Goal: Task Accomplishment & Management: Use online tool/utility

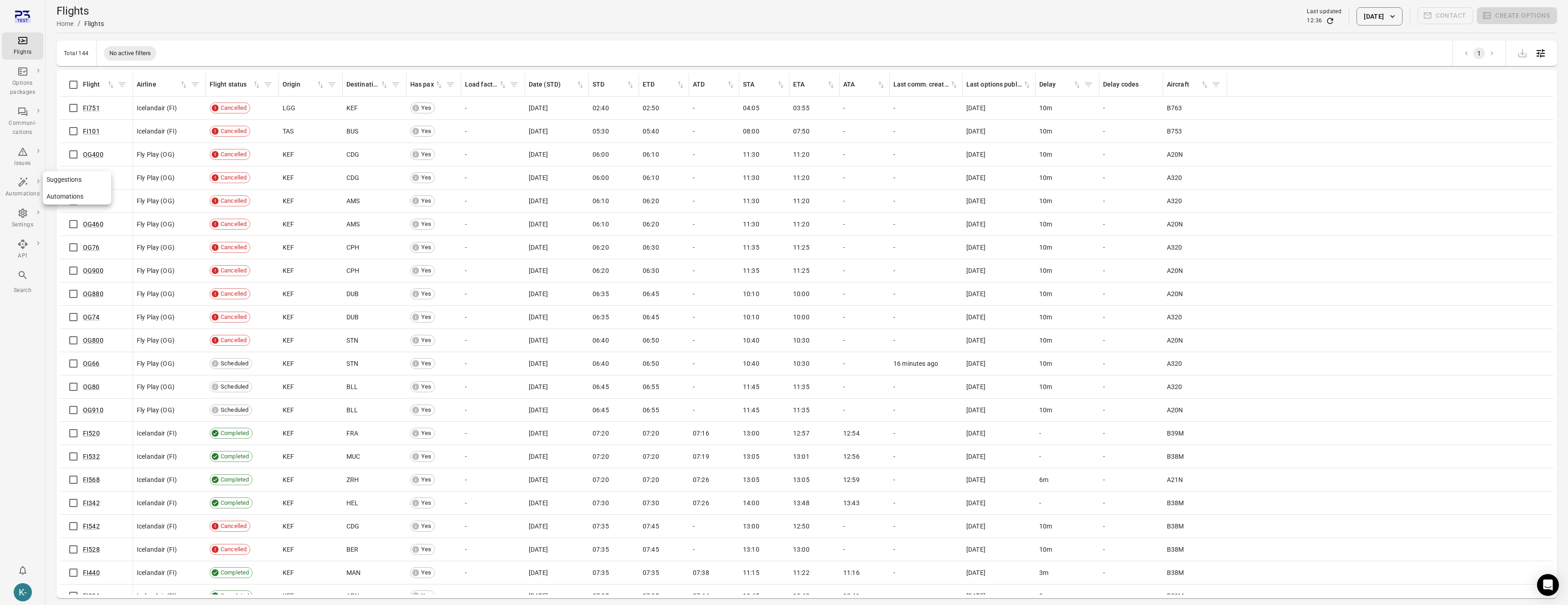
click at [61, 182] on link "Suggestions" at bounding box center [77, 179] width 68 height 17
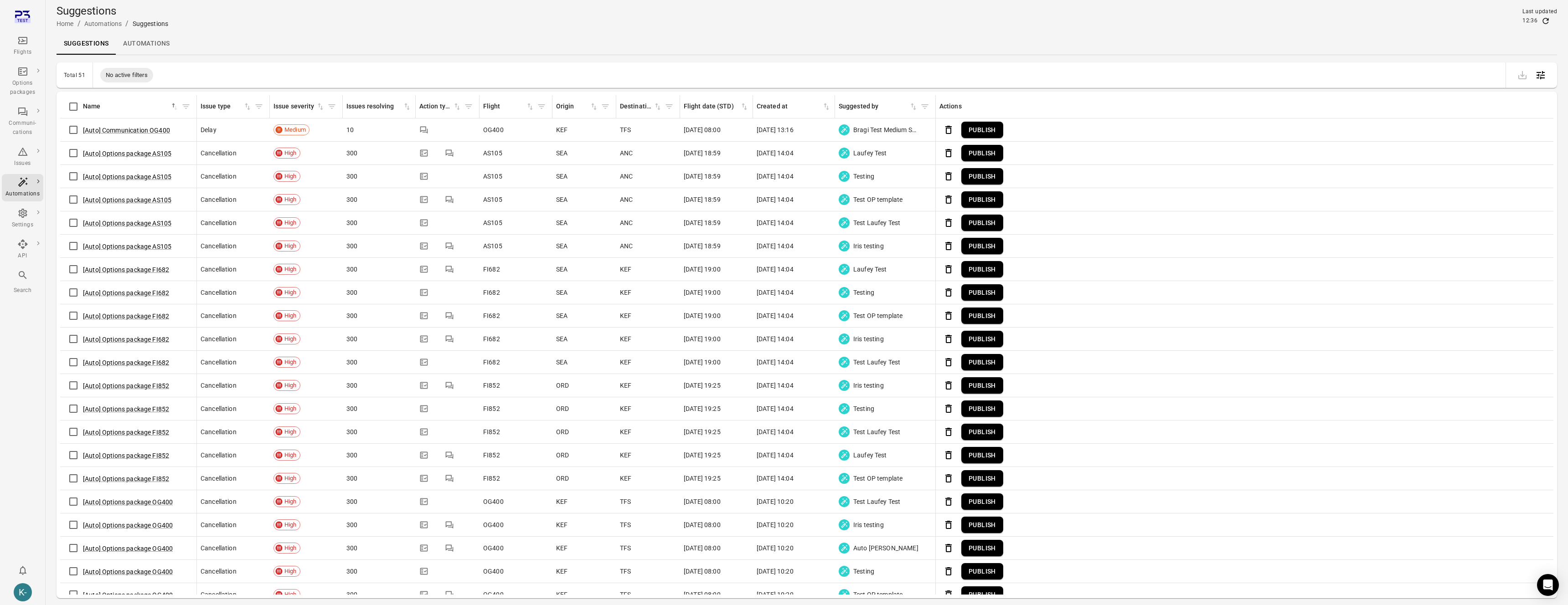
click at [975, 130] on button "Publish" at bounding box center [982, 130] width 42 height 17
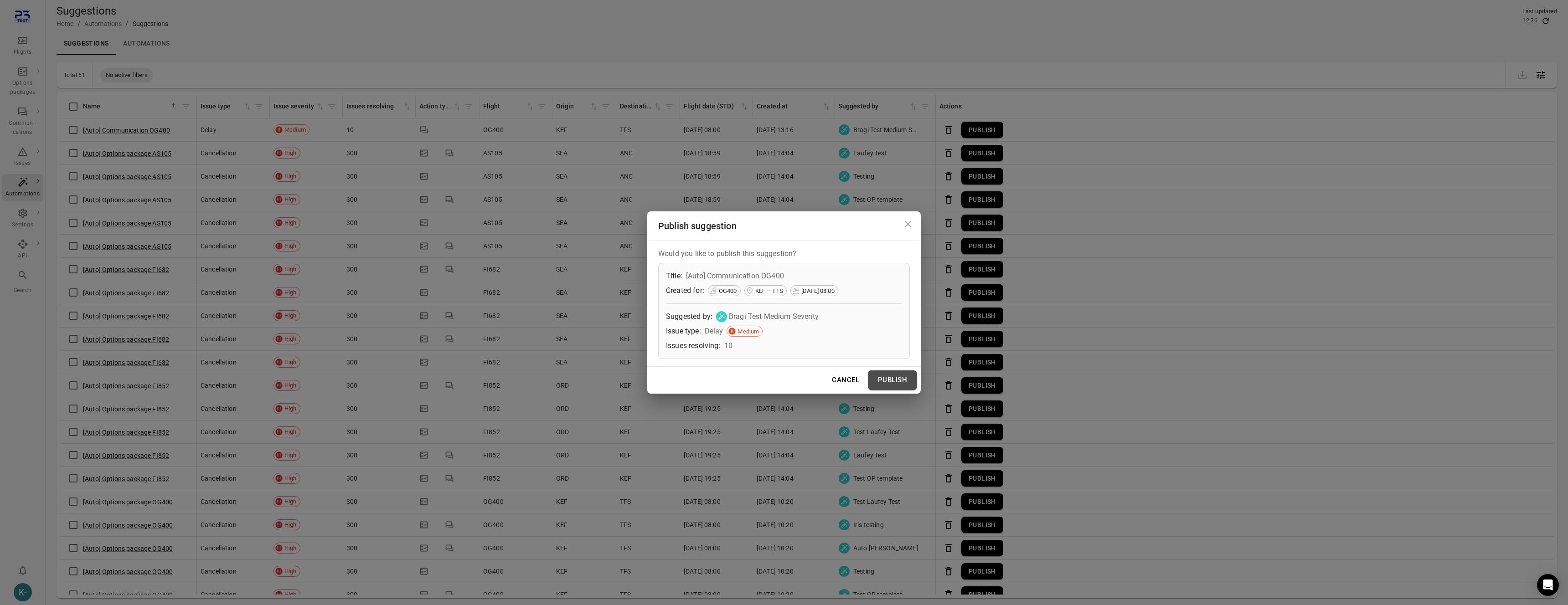
click at [880, 381] on button "Publish" at bounding box center [893, 380] width 49 height 19
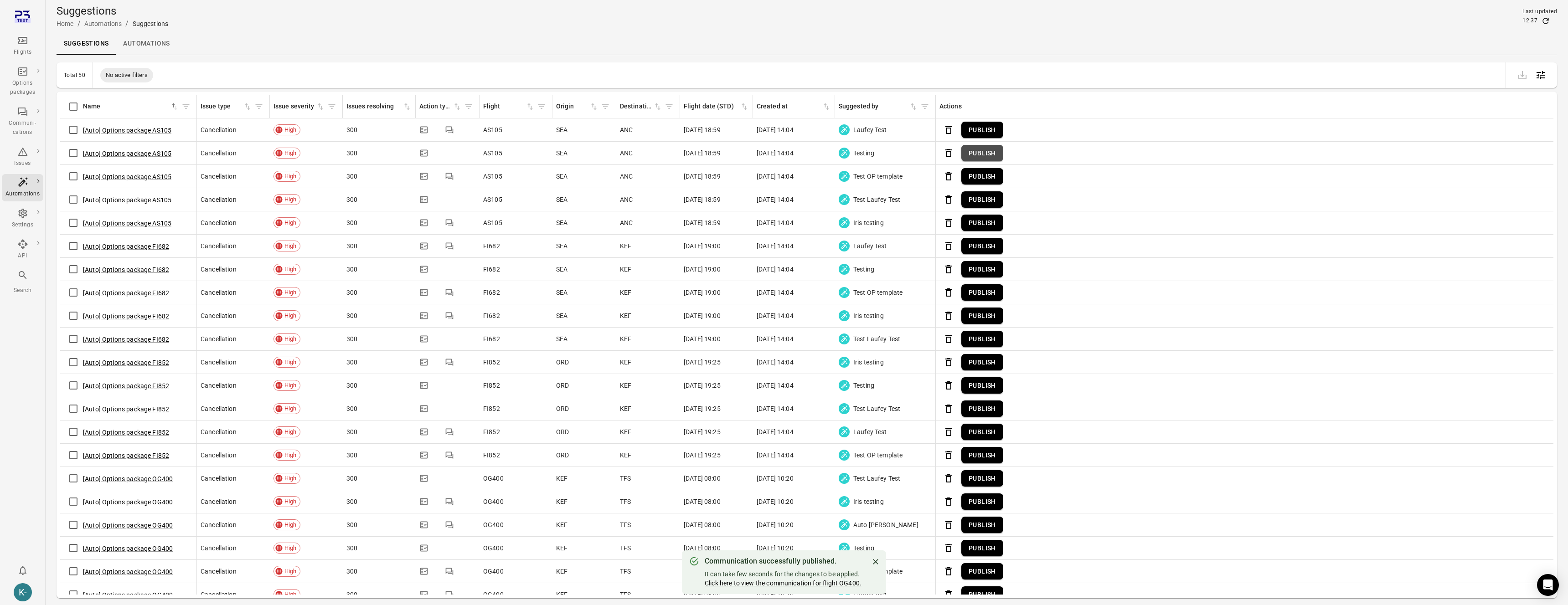
click at [986, 150] on button "Publish" at bounding box center [982, 153] width 42 height 17
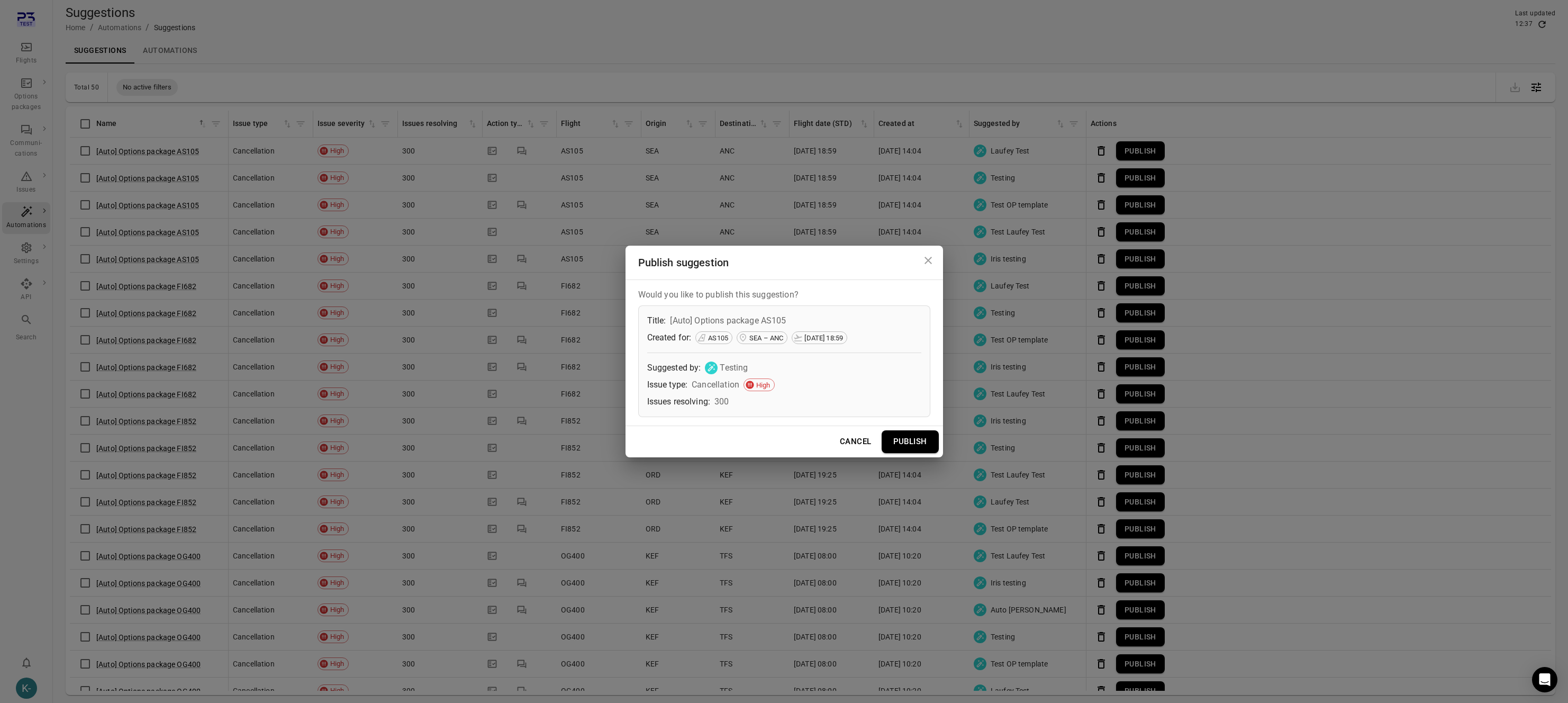
click at [901, 431] on button "Publish" at bounding box center [910, 442] width 57 height 22
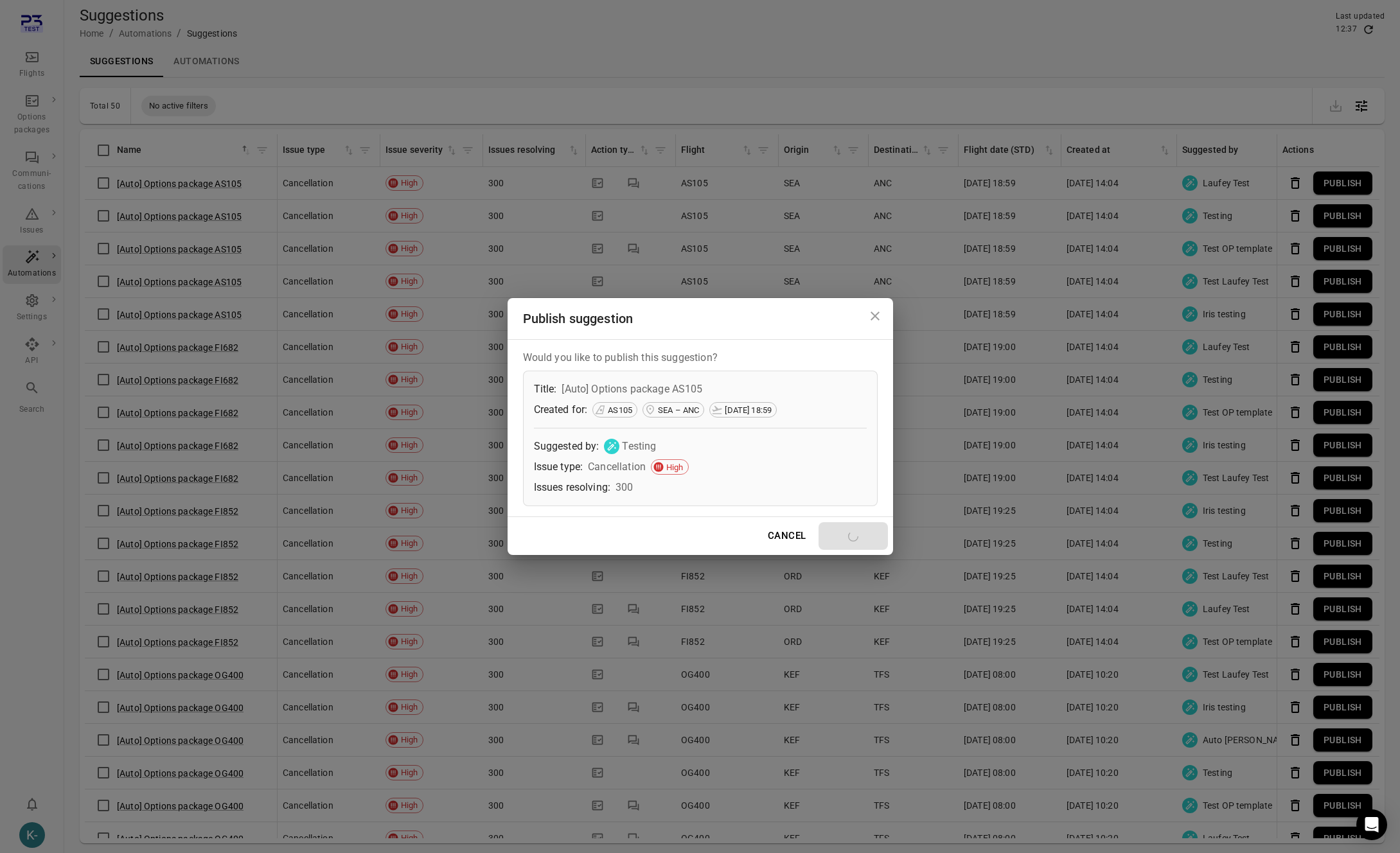
click at [877, 314] on icon "Close dialog" at bounding box center [874, 315] width 9 height 9
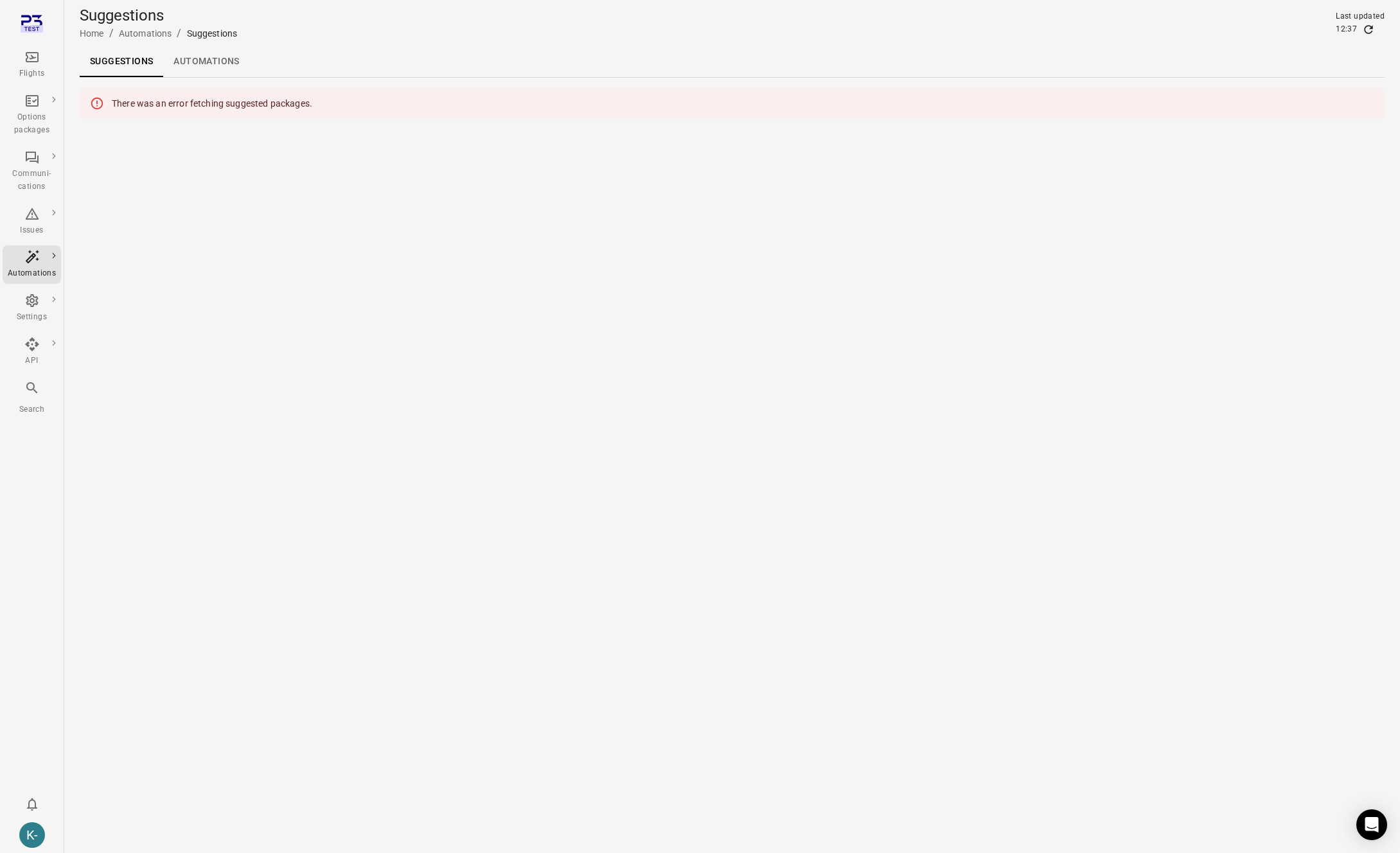
click at [941, 360] on main "Suggestions Home / Automations / Suggestions Last updated 12:37 Suggestions Aut…" at bounding box center [732, 426] width 1335 height 853
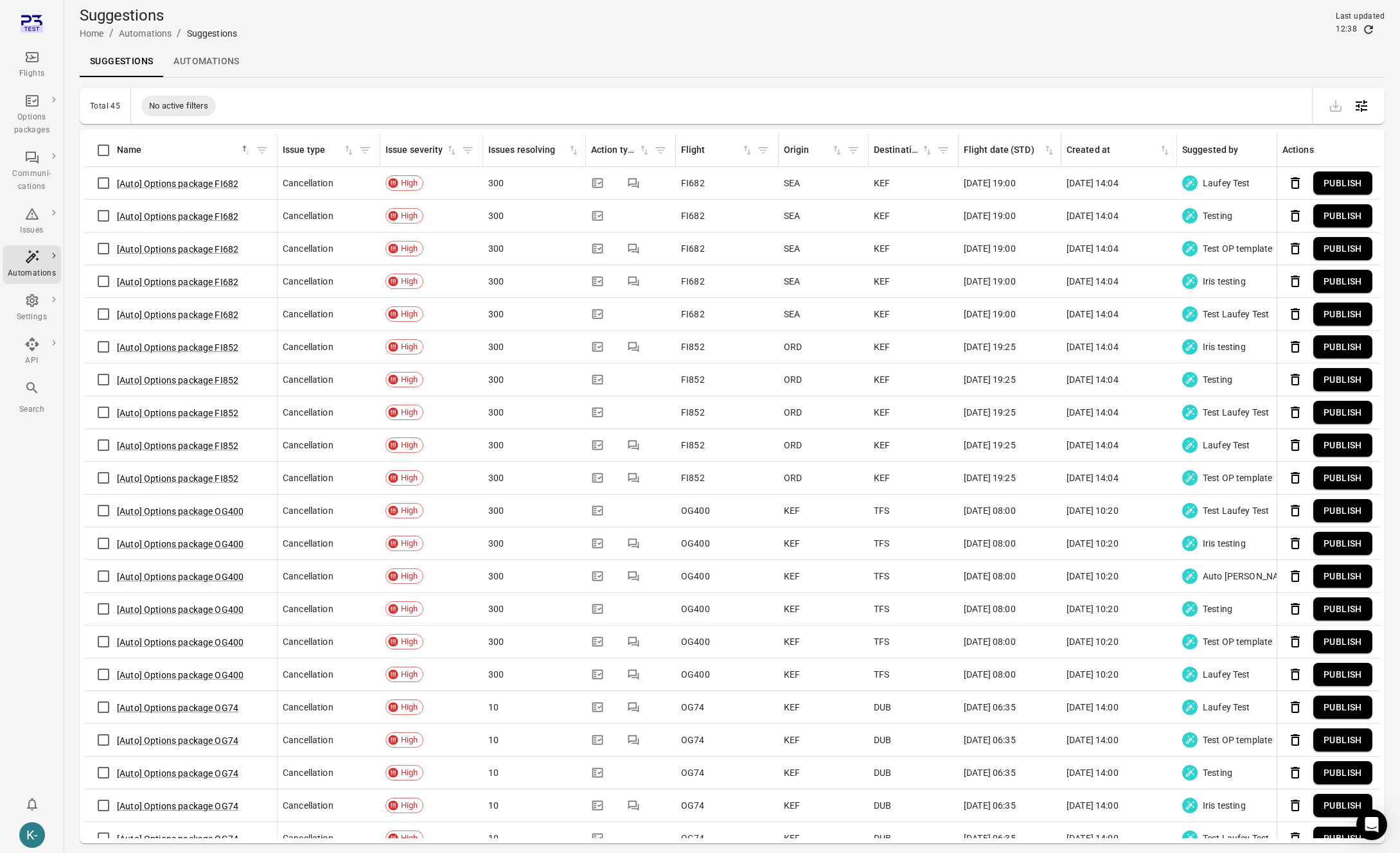
click at [1334, 216] on button "Publish" at bounding box center [1342, 216] width 59 height 24
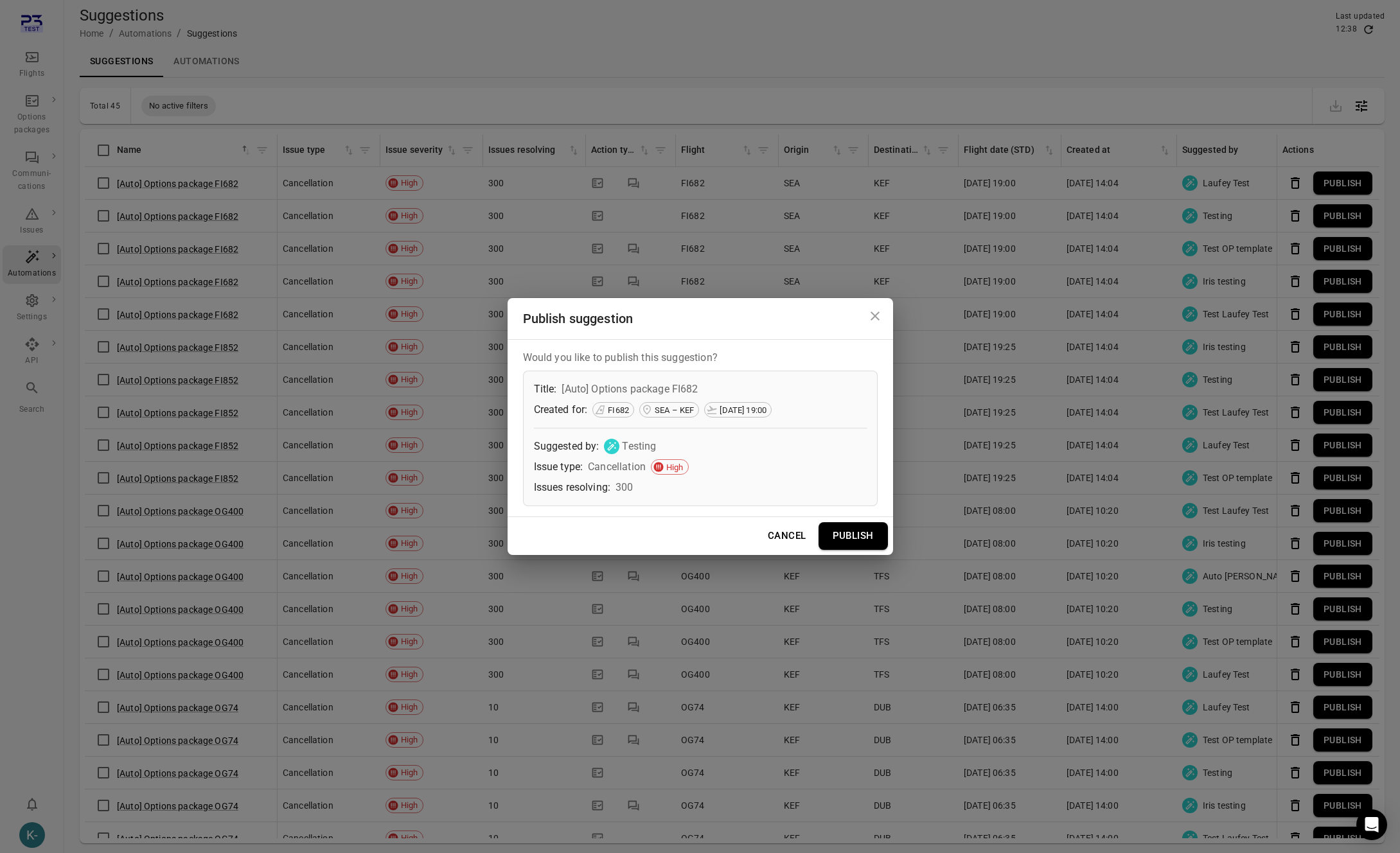
click at [849, 551] on div "Cancel Publish" at bounding box center [700, 535] width 386 height 37
click at [856, 533] on button "Publish" at bounding box center [853, 536] width 69 height 27
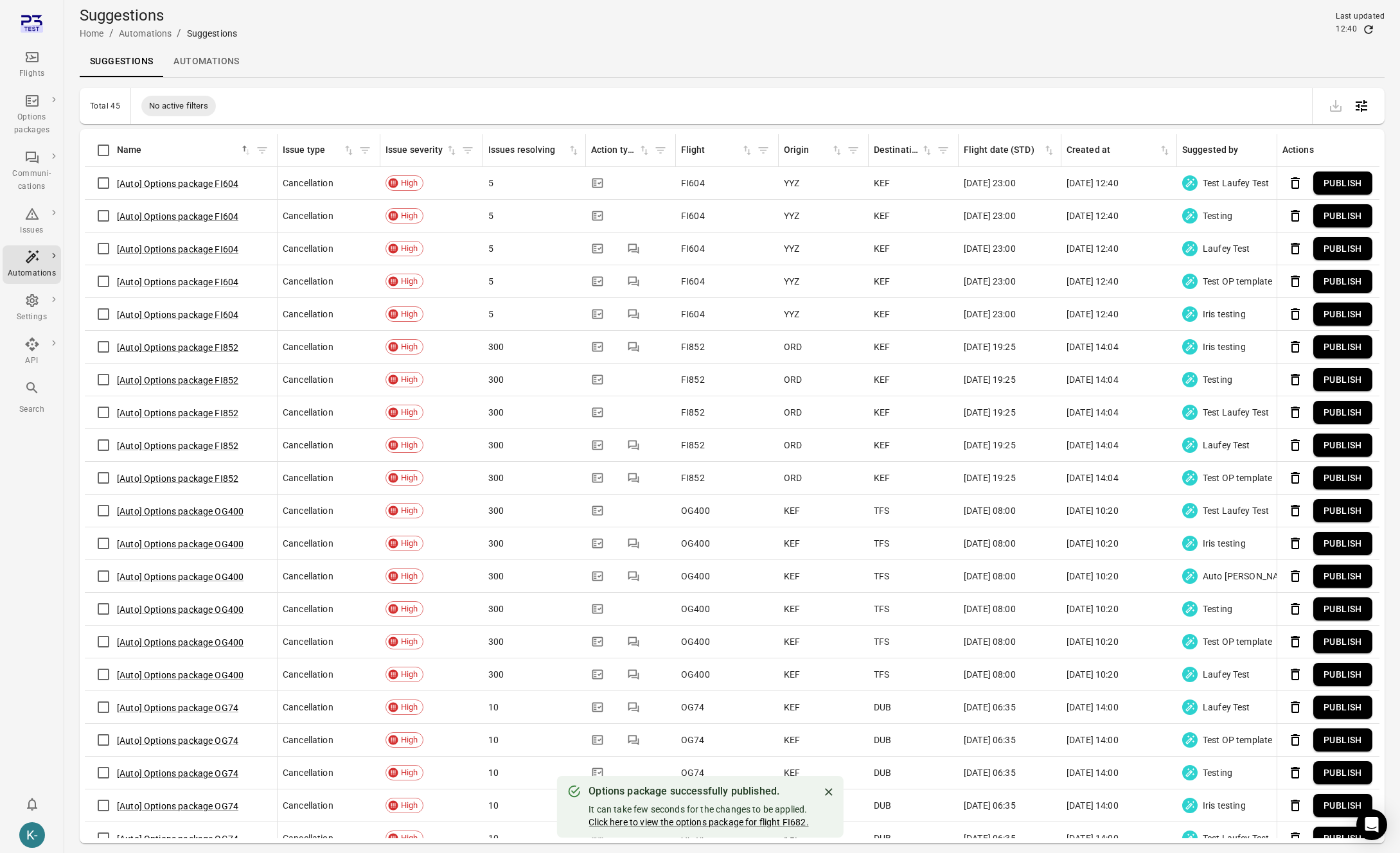
click at [1336, 209] on button "Publish" at bounding box center [1342, 216] width 59 height 24
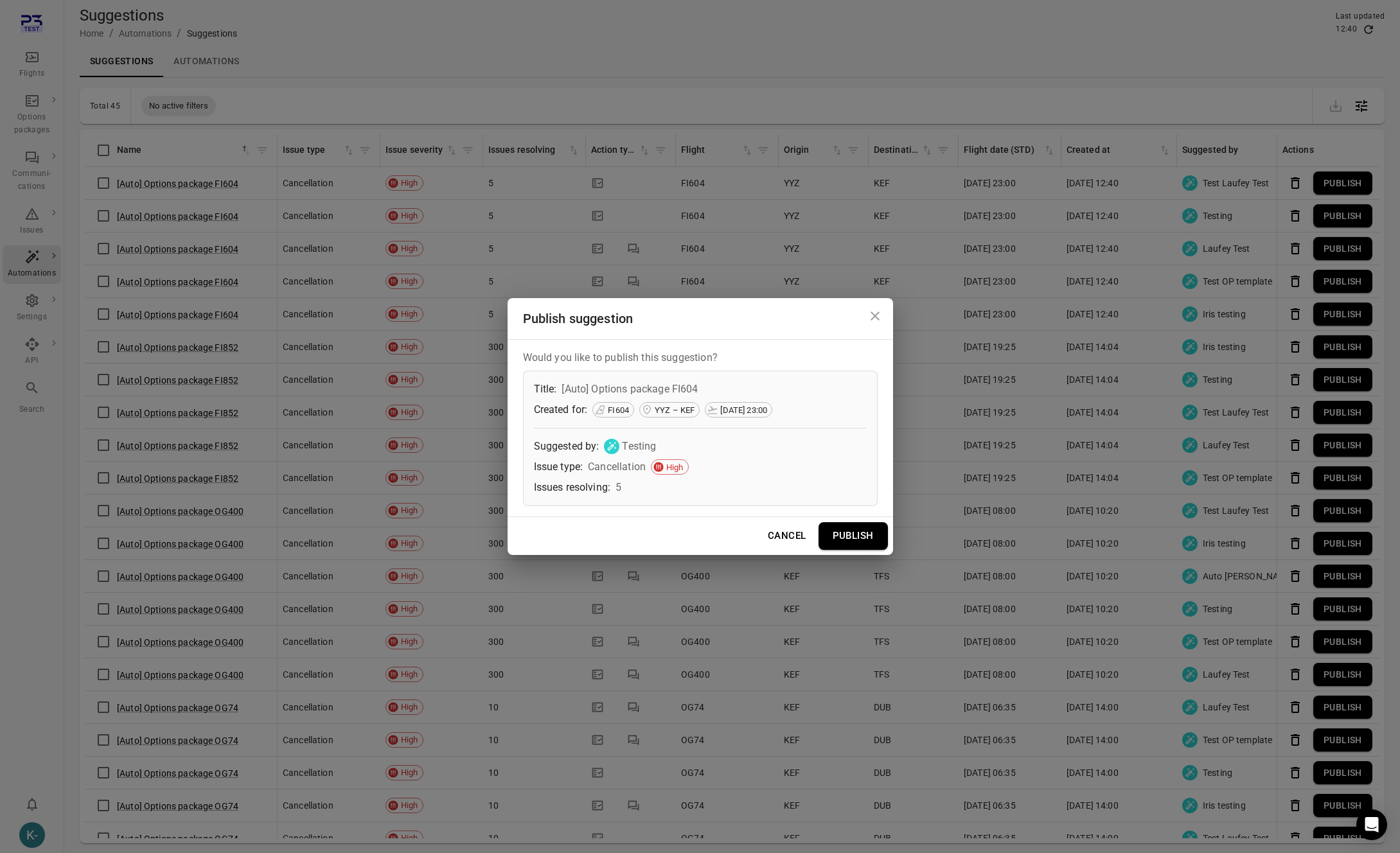
click at [864, 540] on button "Publish" at bounding box center [853, 536] width 69 height 27
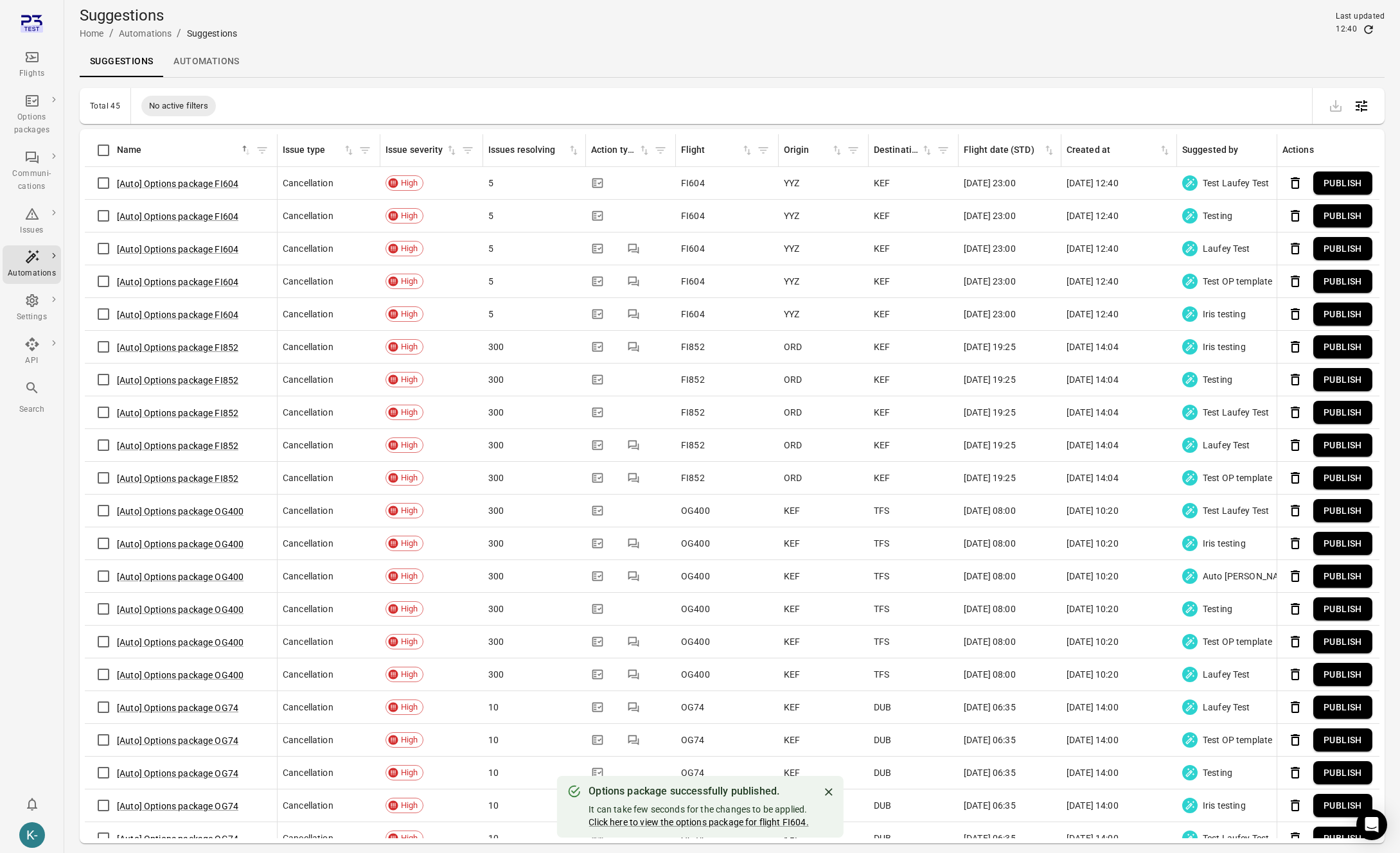
click at [1145, 17] on div "Suggestions Home / Automations / Suggestions Last updated 12:40" at bounding box center [731, 23] width 1304 height 36
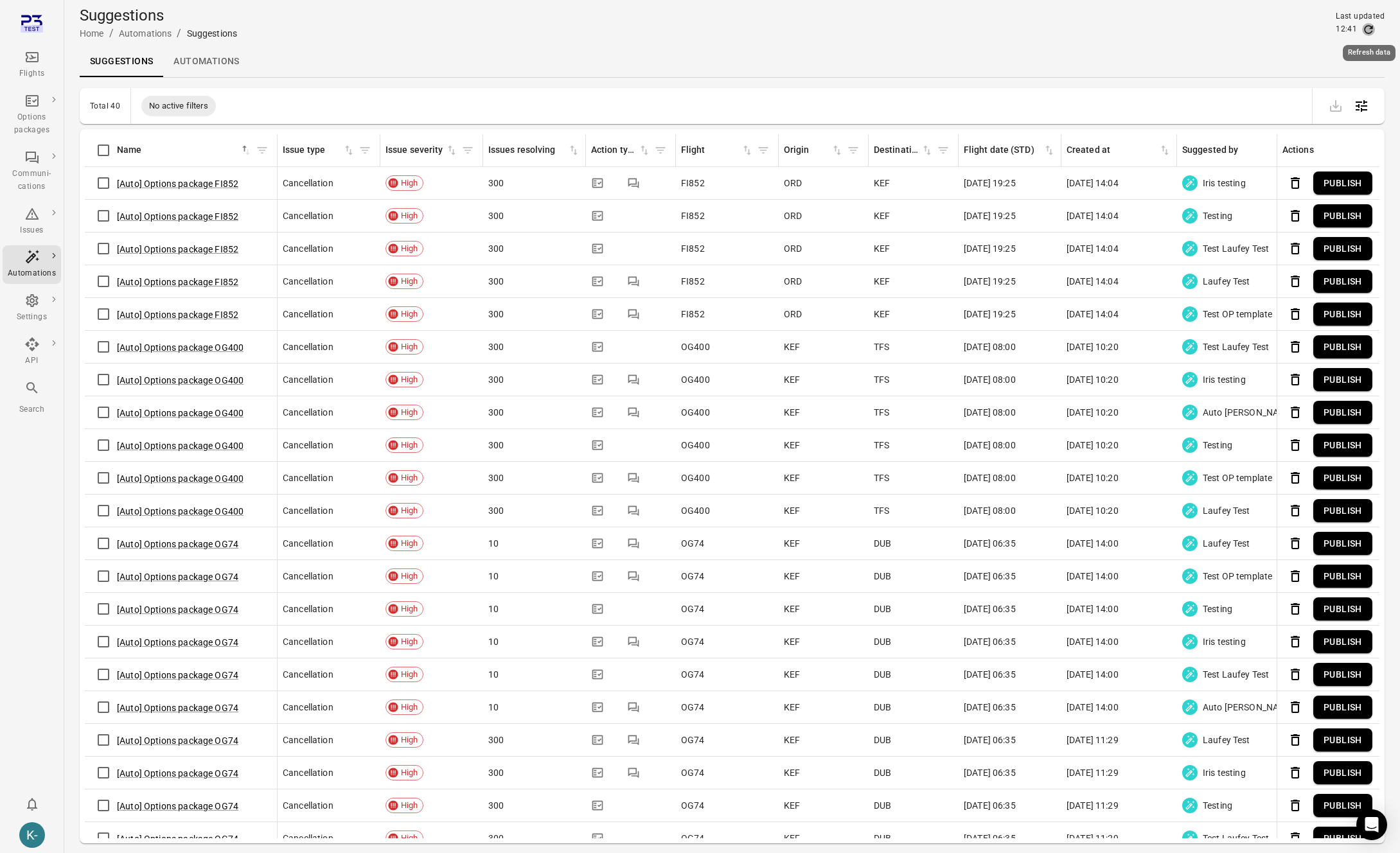
click at [1363, 27] on icon "Refresh data" at bounding box center [1369, 29] width 13 height 13
click at [1345, 218] on button "Publish" at bounding box center [1342, 216] width 59 height 24
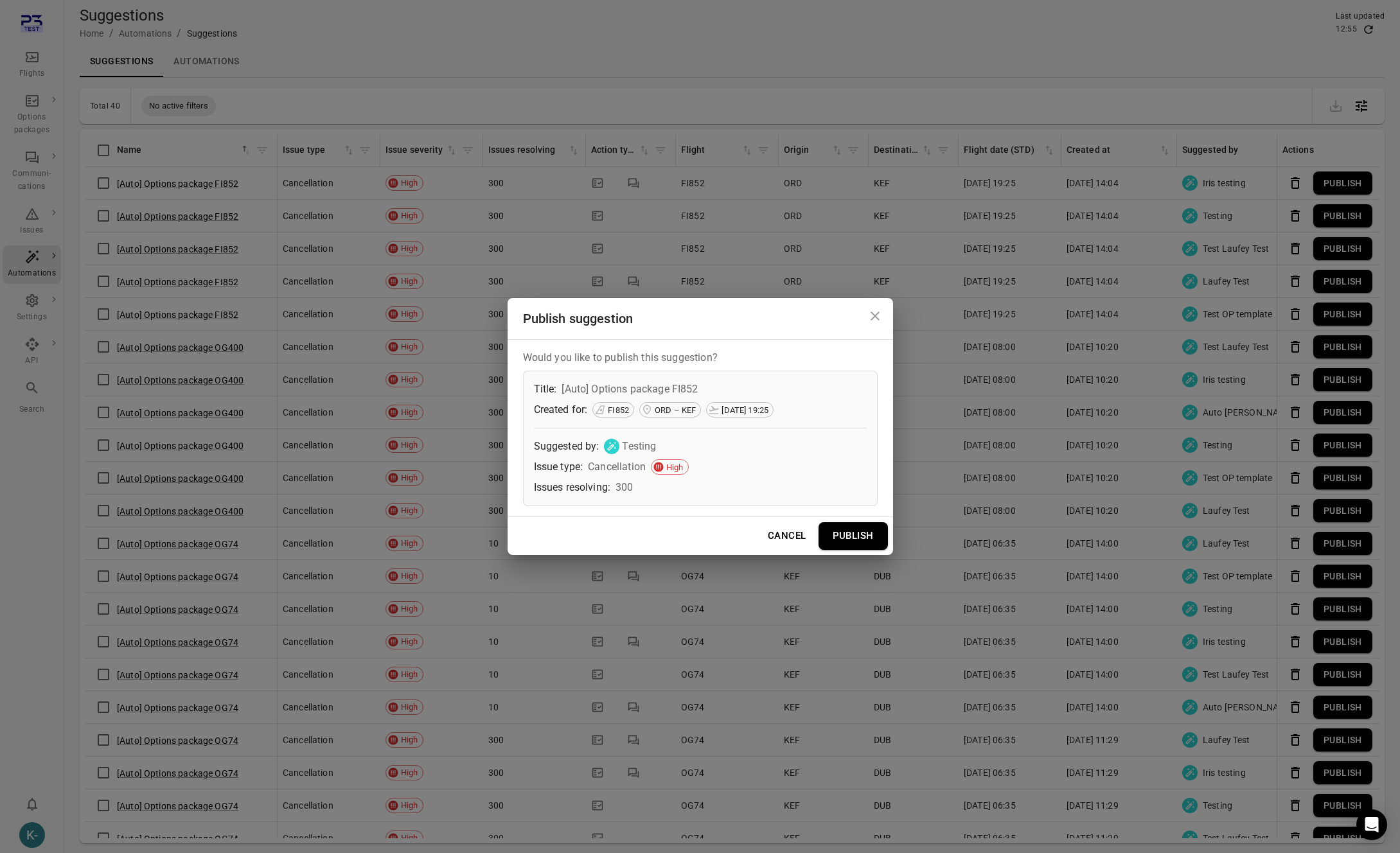
click at [849, 543] on button "Publish" at bounding box center [853, 536] width 69 height 27
click at [798, 230] on div "Publish suggestion Would you like to publish this suggestion? Title: [Auto] Opt…" at bounding box center [700, 426] width 1400 height 853
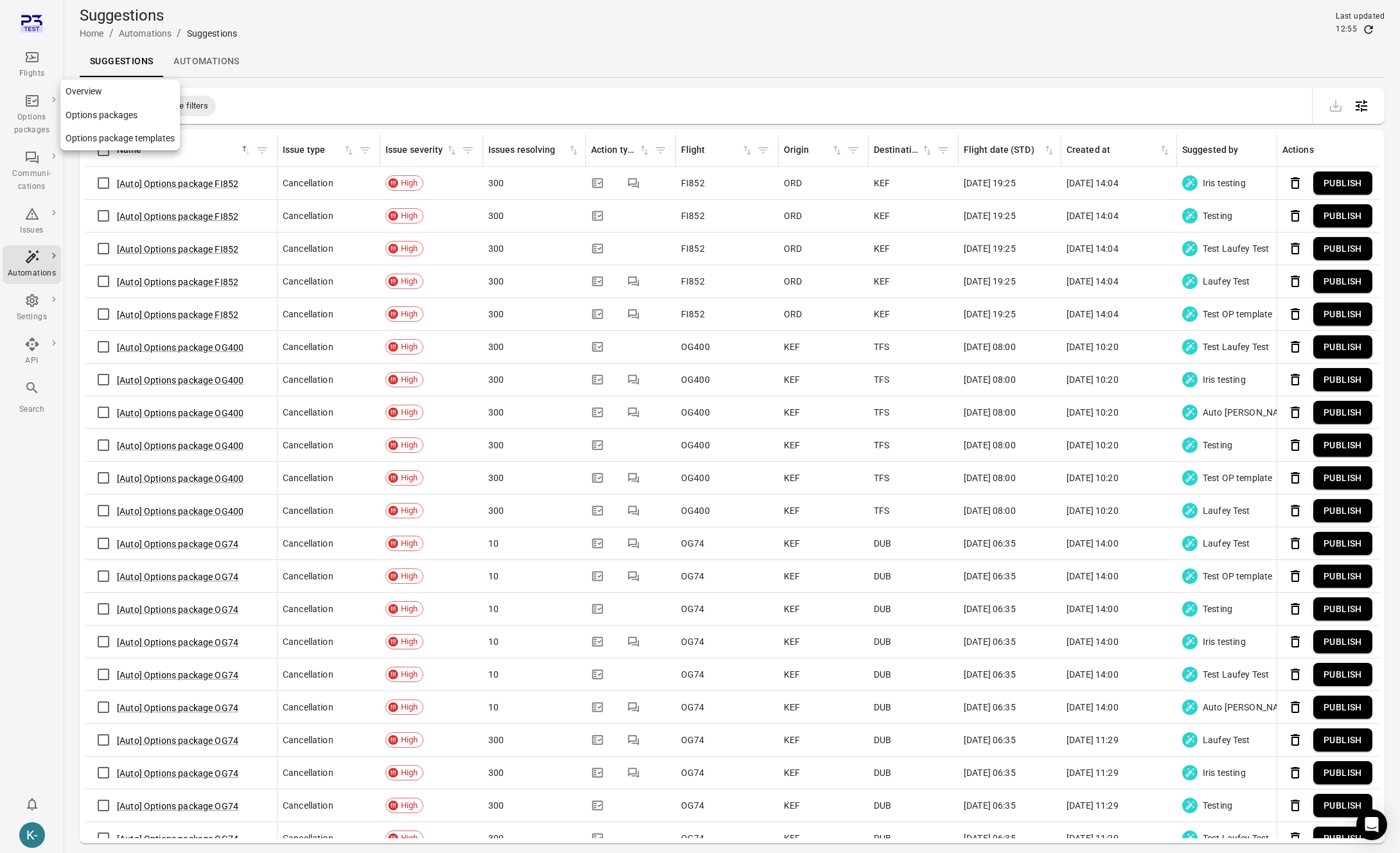
click at [23, 108] on div "Options packages" at bounding box center [31, 115] width 48 height 44
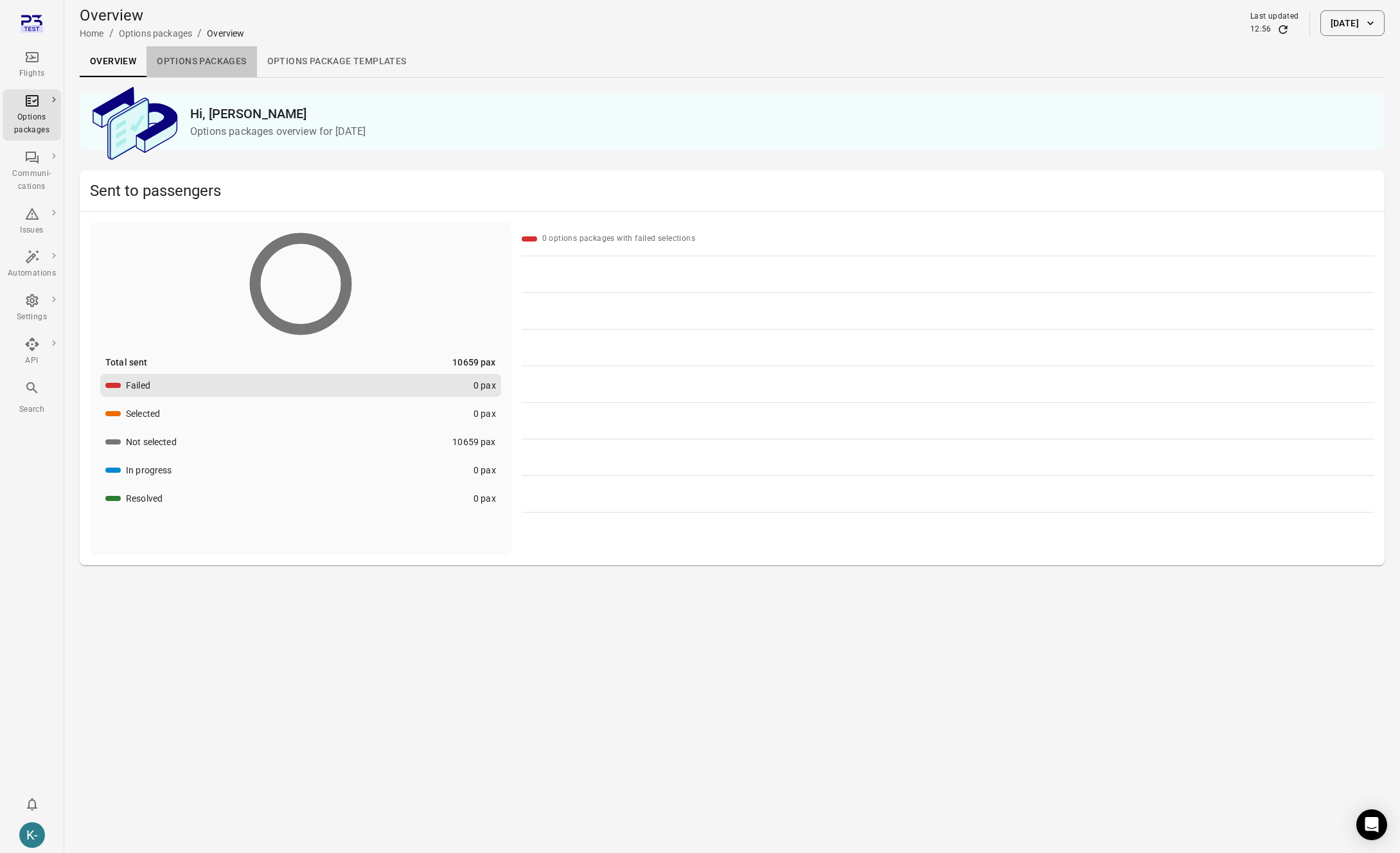
click at [223, 69] on link "Options packages" at bounding box center [201, 62] width 110 height 30
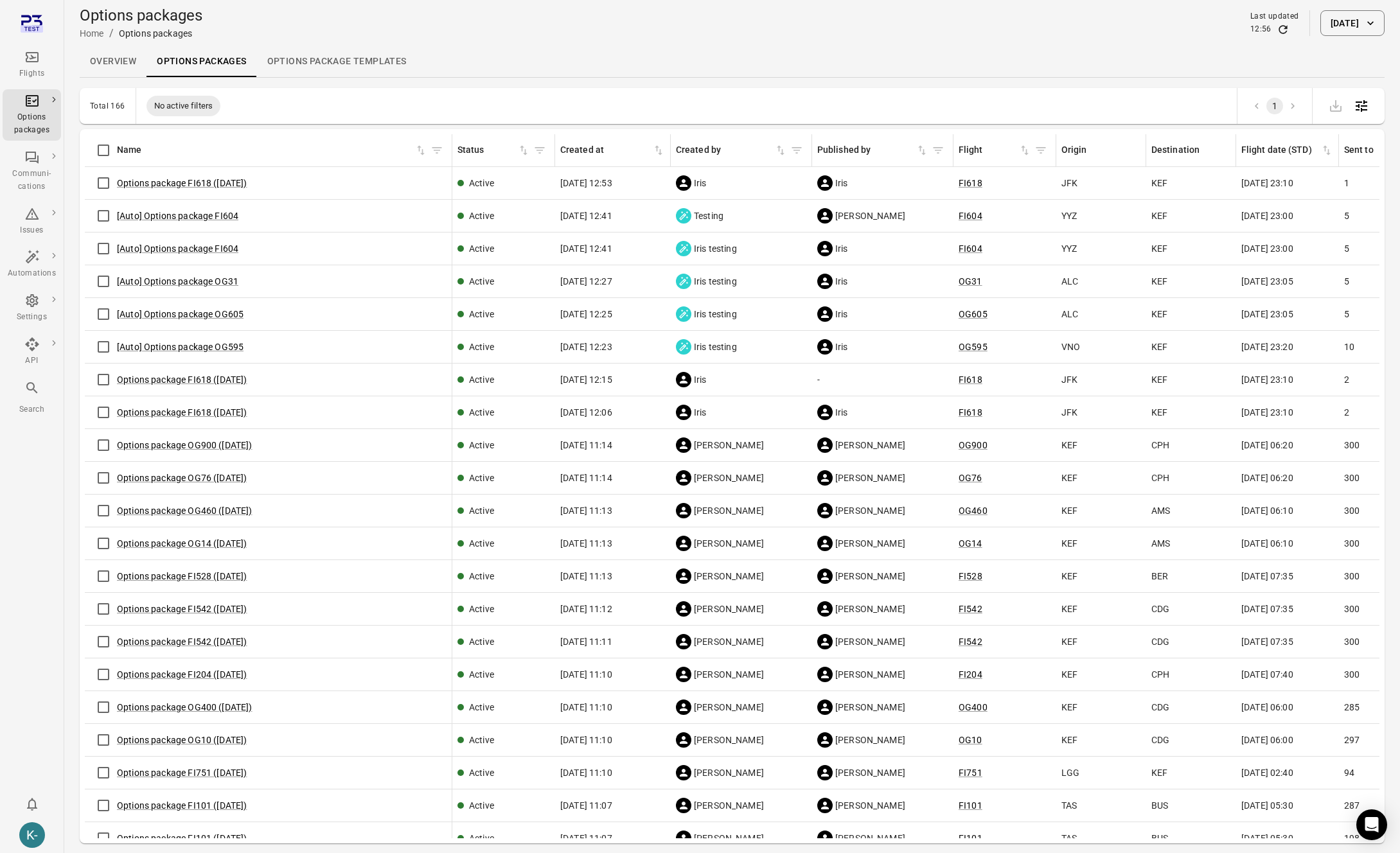
click at [182, 222] on div "[Auto] Options package FI604" at bounding box center [268, 216] width 356 height 27
click at [180, 217] on link "[Auto] Options package FI604" at bounding box center [178, 216] width 122 height 10
